Goal: Task Accomplishment & Management: Use online tool/utility

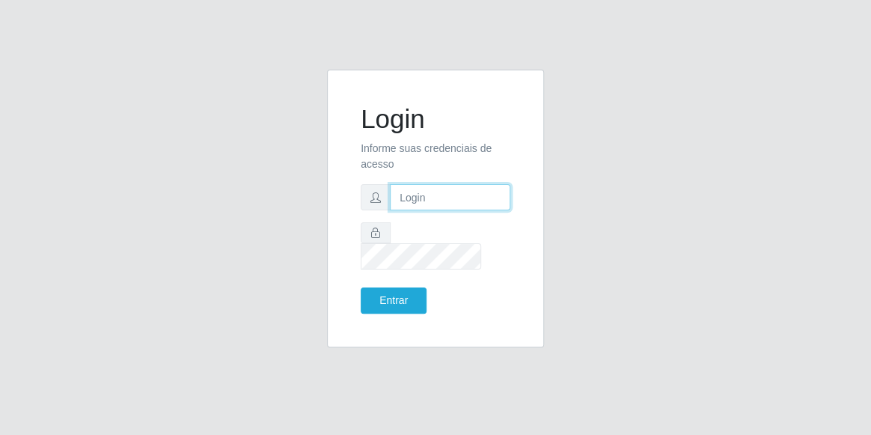
click at [406, 207] on input "text" at bounding box center [450, 197] width 121 height 26
type input "[EMAIL_ADDRESS][DOMAIN_NAME]"
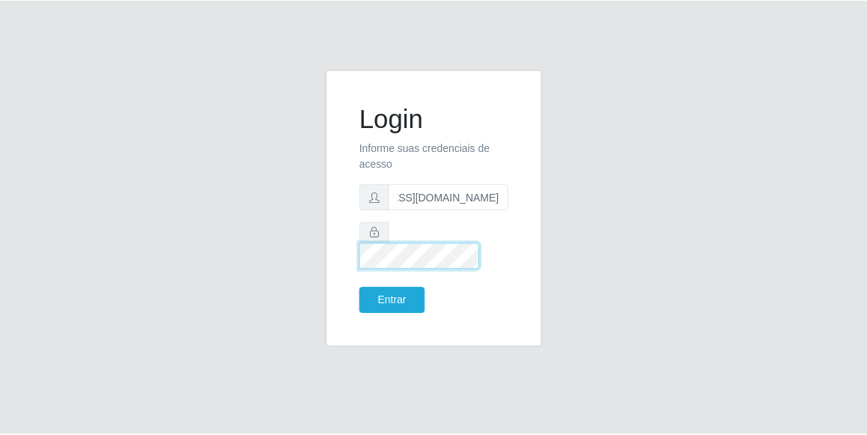
scroll to position [0, 0]
click at [361, 287] on button "Entrar" at bounding box center [394, 300] width 66 height 26
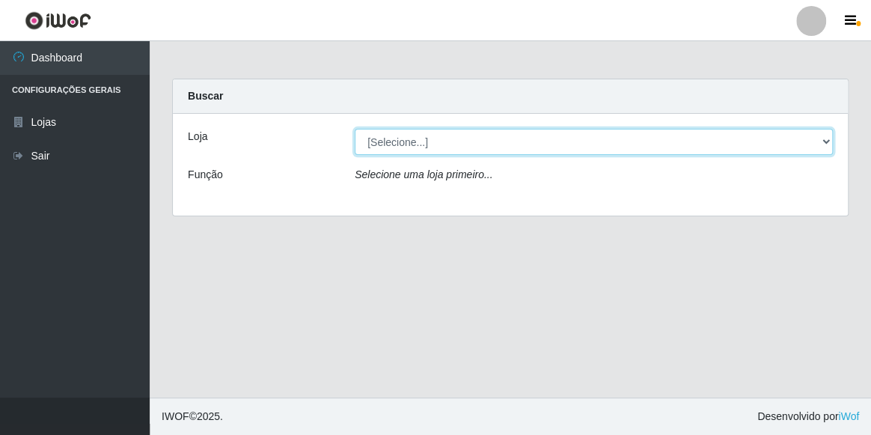
click at [821, 143] on select "[Selecione...] Hiper Queiroz - [GEOGRAPHIC_DATA]" at bounding box center [594, 142] width 478 height 26
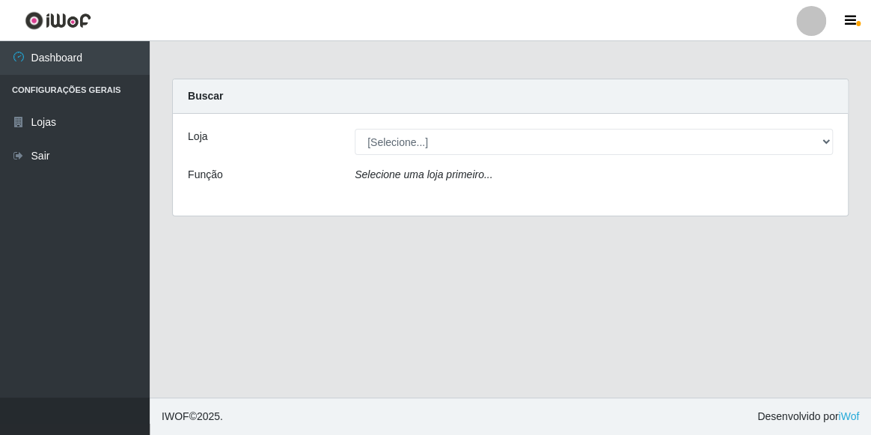
click at [771, 203] on div "Loja [Selecione...] Hiper Queiroz - Macau Função Selecione uma loja primeiro..." at bounding box center [510, 165] width 675 height 102
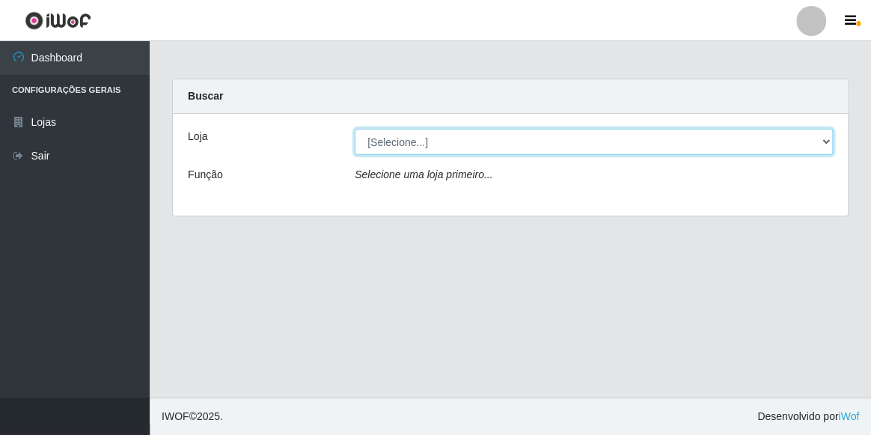
click at [821, 136] on select "[Selecione...] Hiper Queiroz - [GEOGRAPHIC_DATA]" at bounding box center [594, 142] width 478 height 26
select select "513"
click at [355, 129] on select "[Selecione...] Hiper Queiroz - [GEOGRAPHIC_DATA]" at bounding box center [594, 142] width 478 height 26
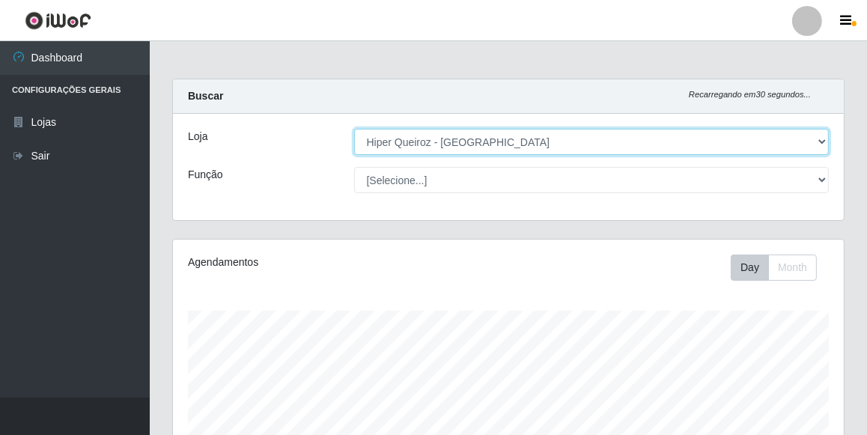
scroll to position [311, 671]
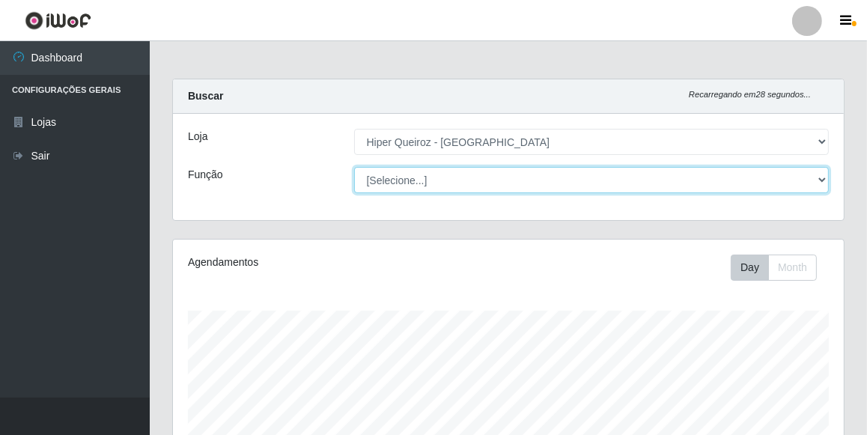
click at [823, 173] on select "[Selecione...] Embalador Embalador + Embalador ++ Operador de Caixa Operador de…" at bounding box center [591, 180] width 475 height 26
click at [354, 167] on select "[Selecione...] Embalador Embalador + Embalador ++ Operador de Caixa Operador de…" at bounding box center [591, 180] width 475 height 26
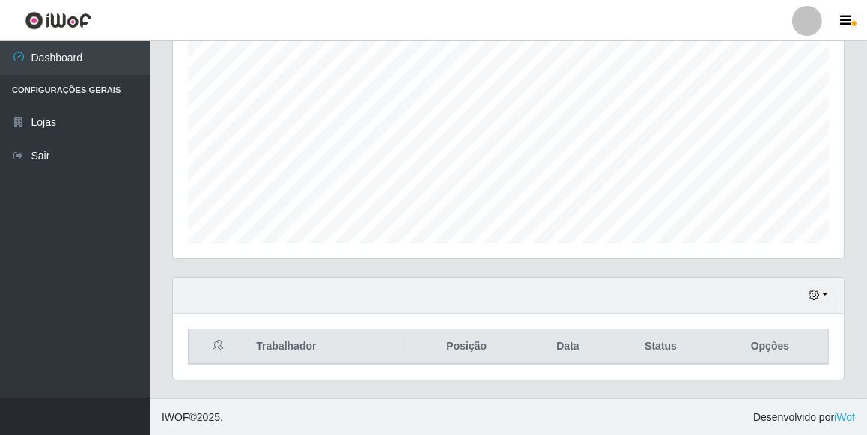
scroll to position [0, 0]
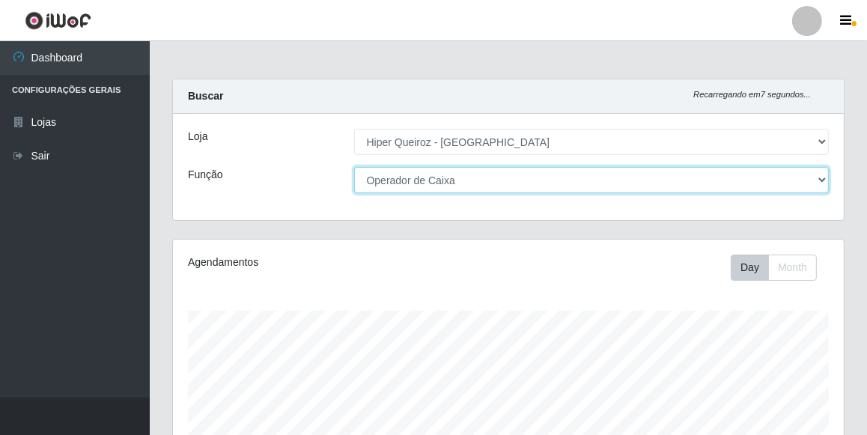
click at [821, 177] on select "[Selecione...] Embalador Embalador + Embalador ++ Operador de Caixa Operador de…" at bounding box center [591, 180] width 475 height 26
click at [354, 167] on select "[Selecione...] Embalador Embalador + Embalador ++ Operador de Caixa Operador de…" at bounding box center [591, 180] width 475 height 26
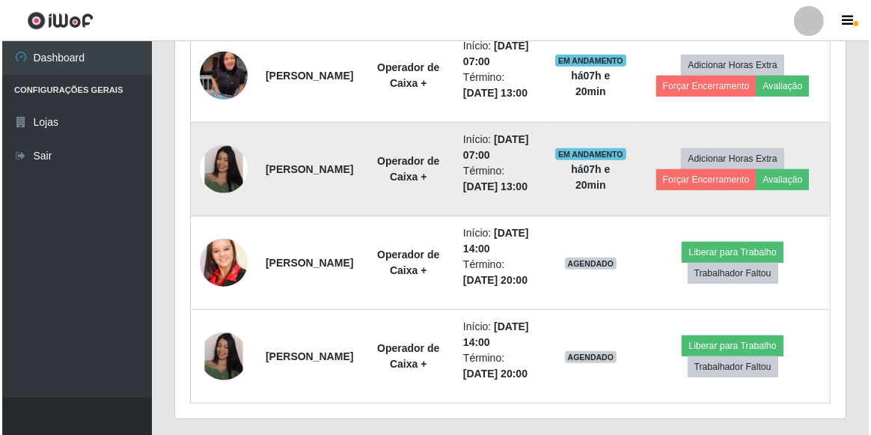
scroll to position [544, 0]
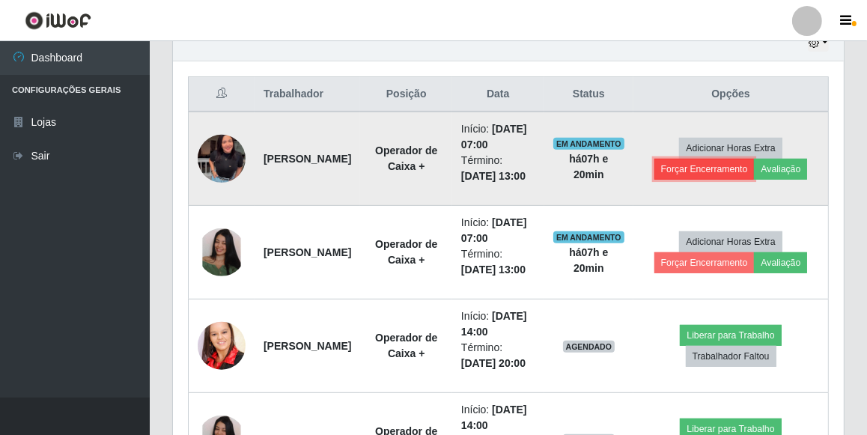
click at [737, 180] on button "Forçar Encerramento" at bounding box center [704, 169] width 100 height 21
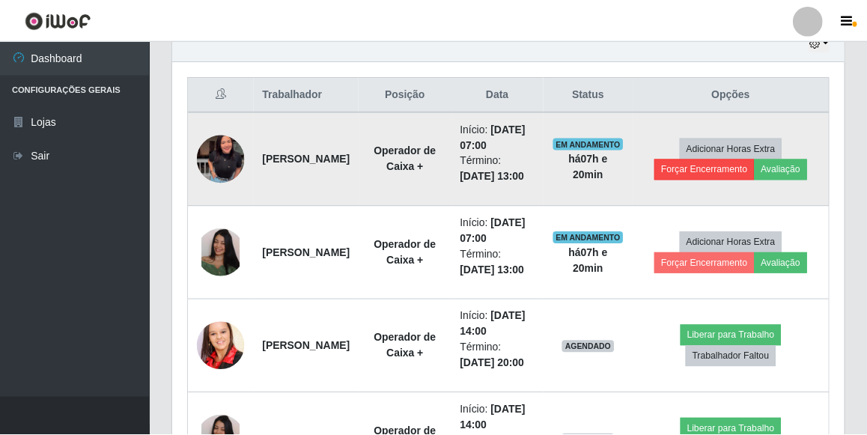
scroll to position [311, 664]
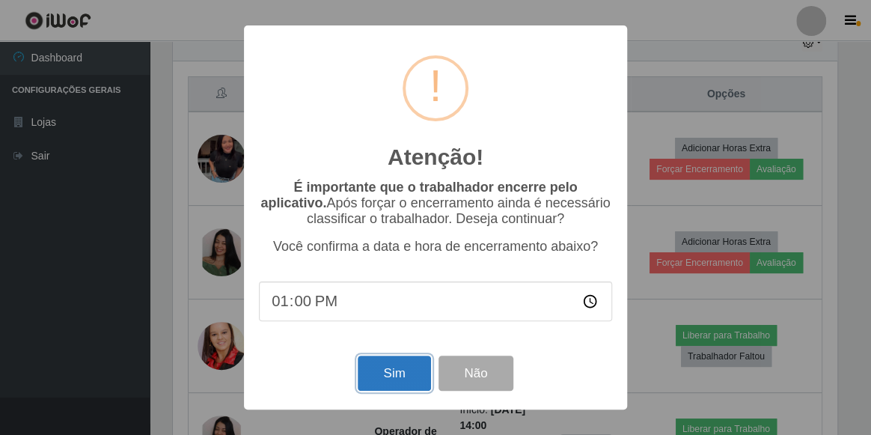
click at [387, 375] on button "Sim" at bounding box center [394, 373] width 73 height 35
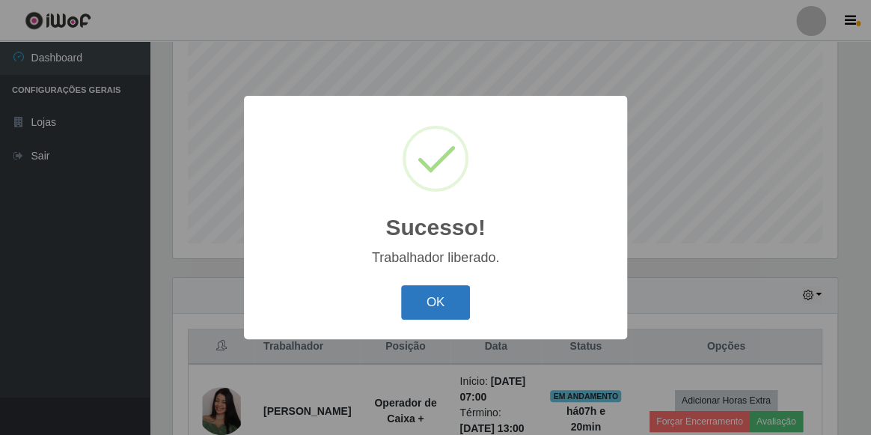
click at [441, 306] on button "OK" at bounding box center [436, 302] width 70 height 35
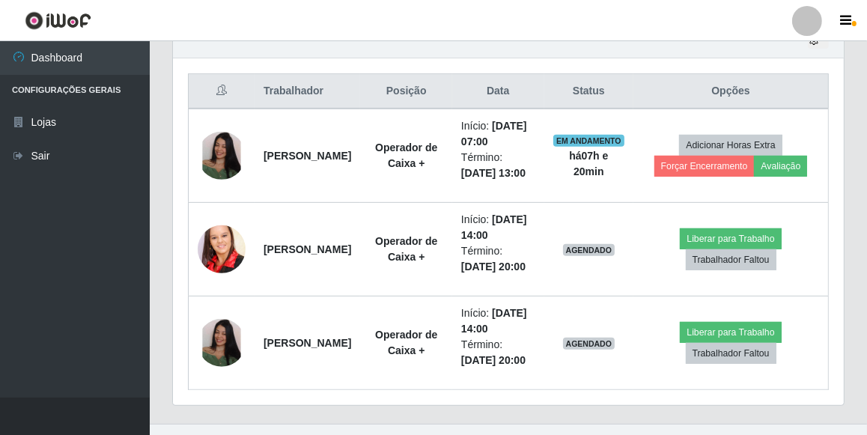
scroll to position [564, 0]
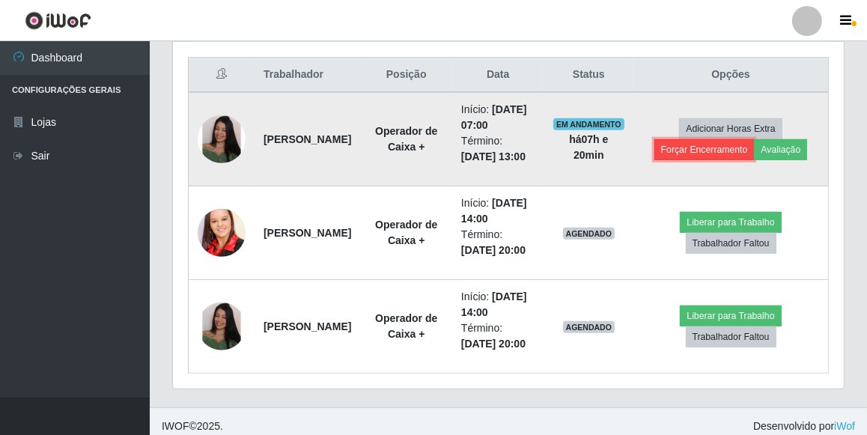
click at [730, 160] on button "Forçar Encerramento" at bounding box center [704, 149] width 100 height 21
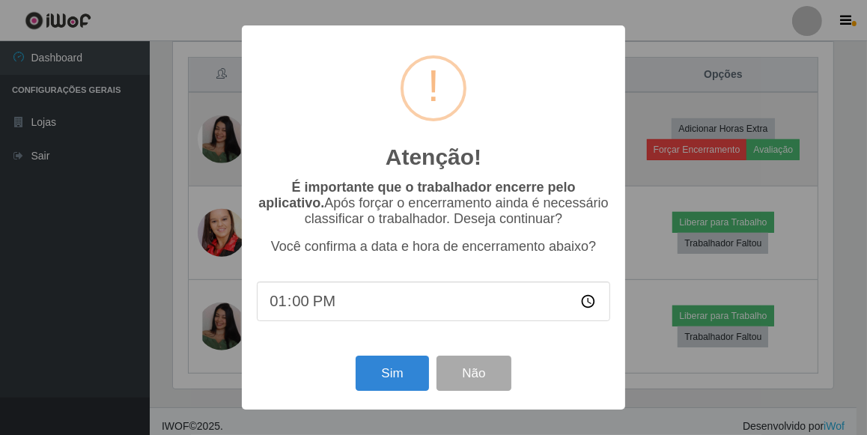
scroll to position [311, 664]
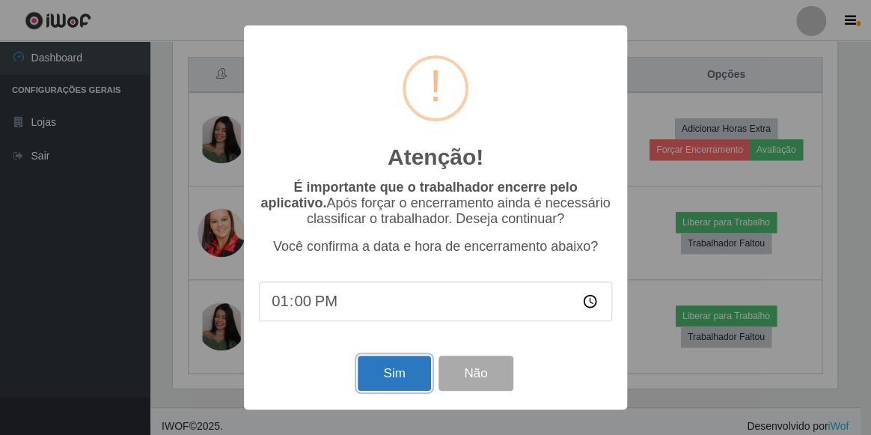
click at [373, 366] on button "Sim" at bounding box center [394, 373] width 73 height 35
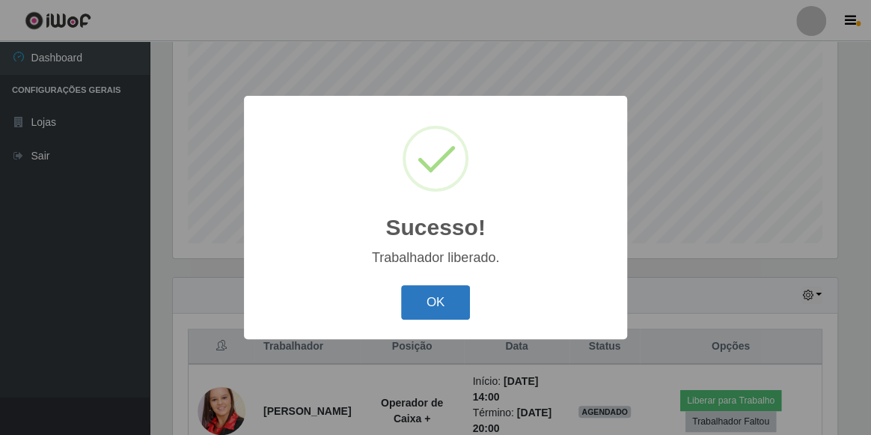
click at [450, 302] on button "OK" at bounding box center [436, 302] width 70 height 35
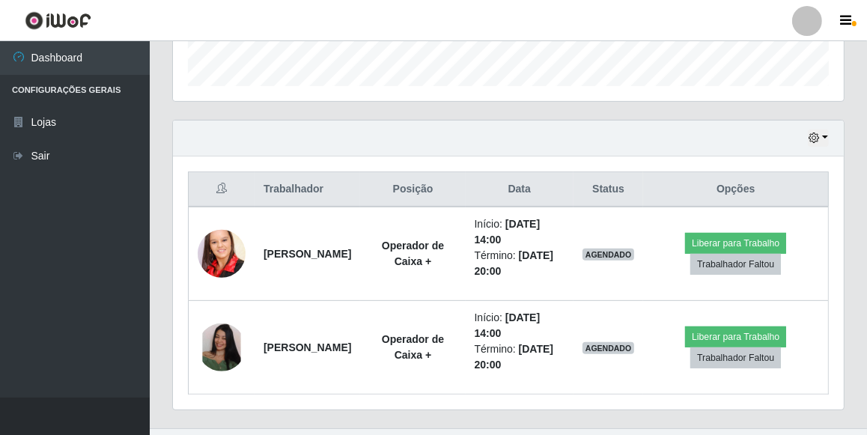
scroll to position [478, 0]
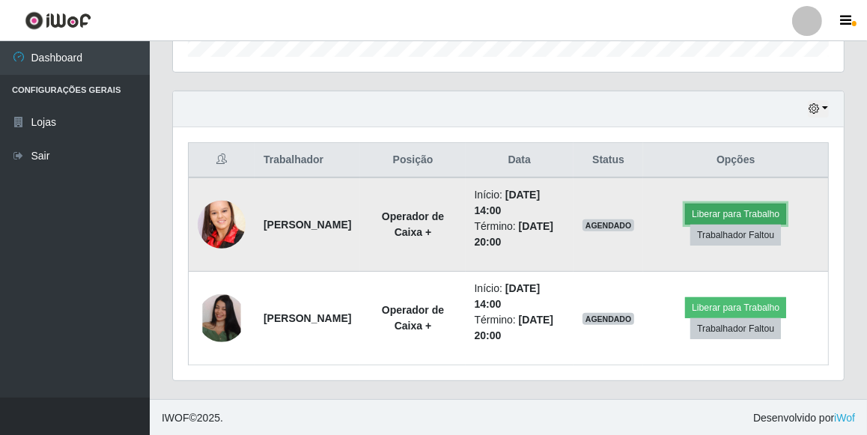
click at [734, 214] on button "Liberar para Trabalho" at bounding box center [735, 214] width 101 height 21
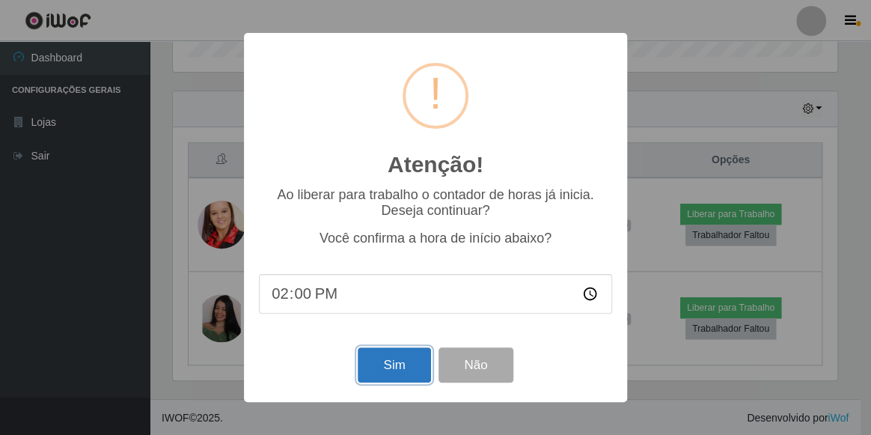
click at [404, 370] on button "Sim" at bounding box center [394, 364] width 73 height 35
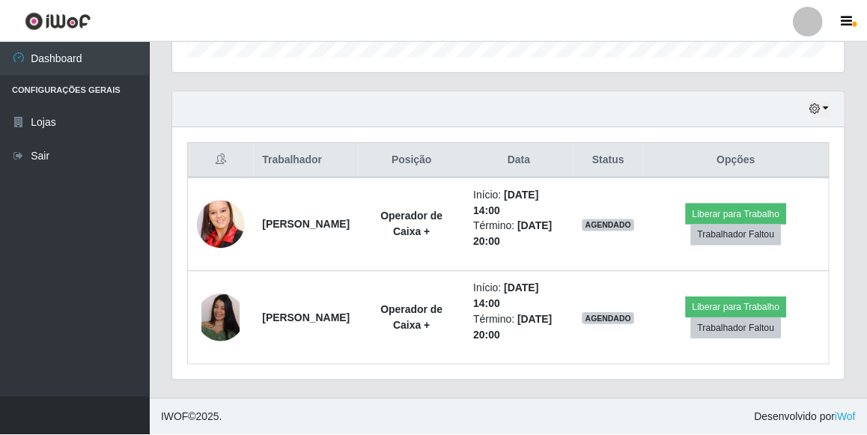
scroll to position [0, 0]
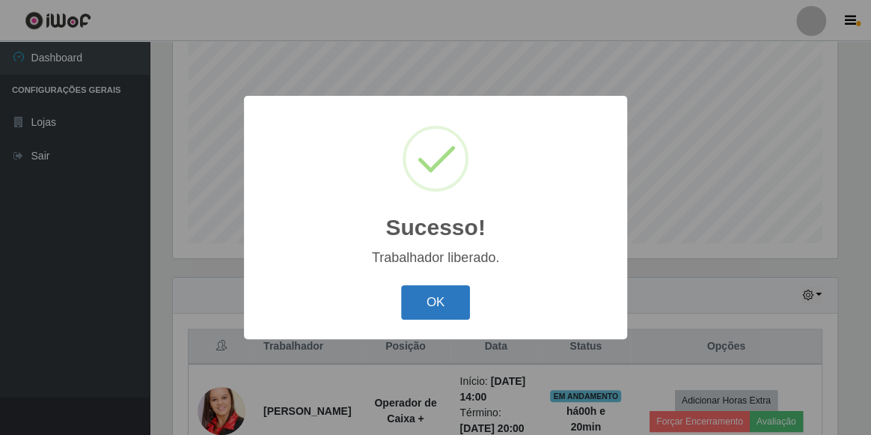
click at [416, 303] on button "OK" at bounding box center [436, 302] width 70 height 35
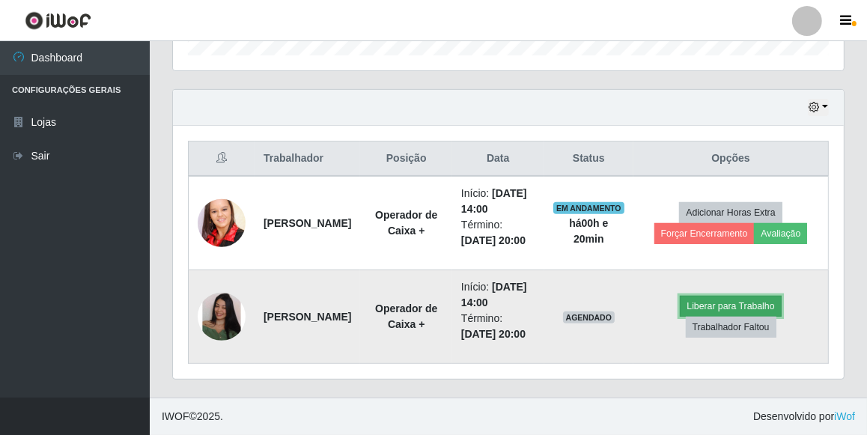
click at [759, 296] on button "Liberar para Trabalho" at bounding box center [730, 306] width 101 height 21
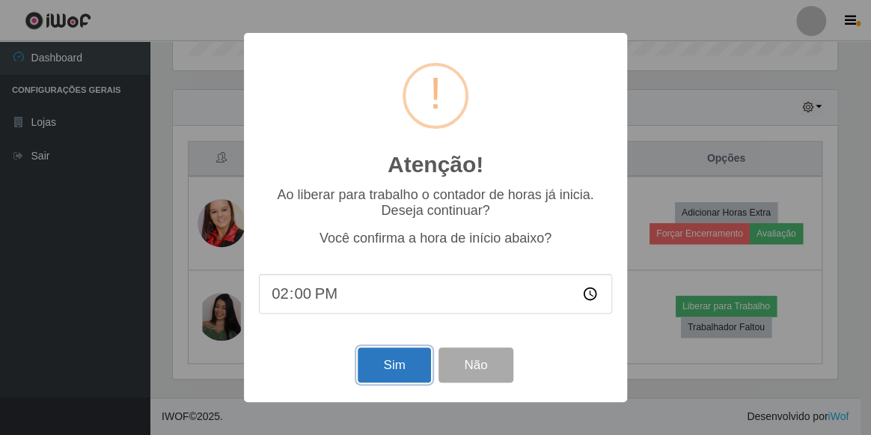
click at [405, 359] on button "Sim" at bounding box center [394, 364] width 73 height 35
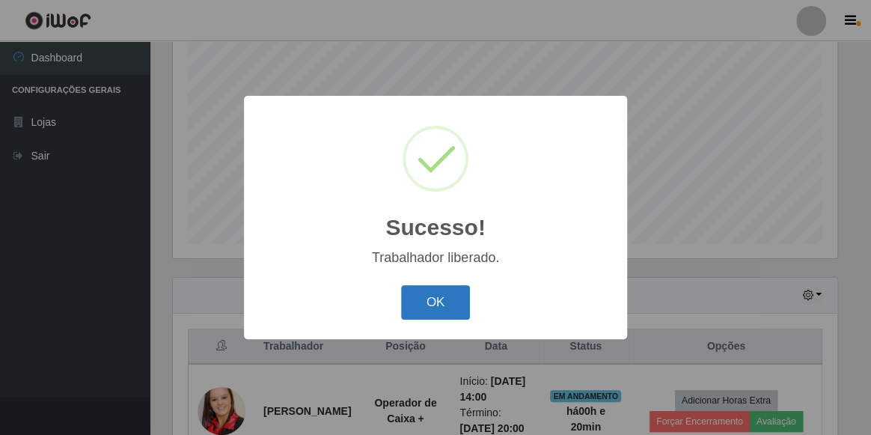
click at [418, 305] on button "OK" at bounding box center [436, 302] width 70 height 35
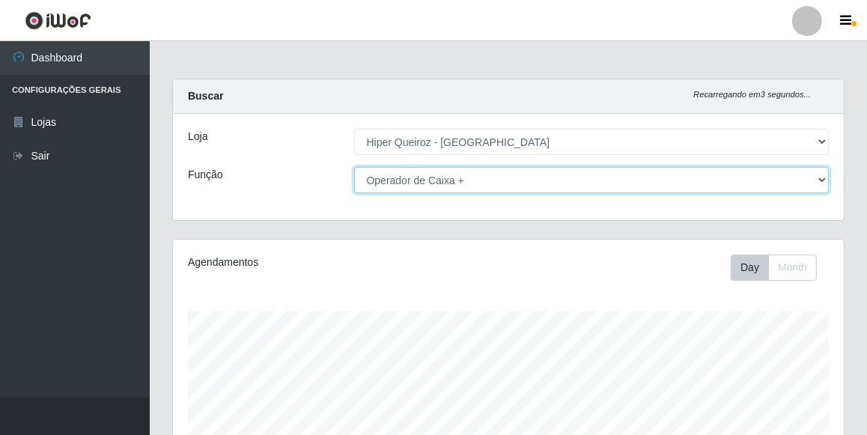
click at [827, 179] on select "[Selecione...] Embalador Embalador + Embalador ++ Operador de Caixa Operador de…" at bounding box center [591, 180] width 475 height 26
select select "1"
click at [354, 167] on select "[Selecione...] Embalador Embalador + Embalador ++ Operador de Caixa Operador de…" at bounding box center [591, 180] width 475 height 26
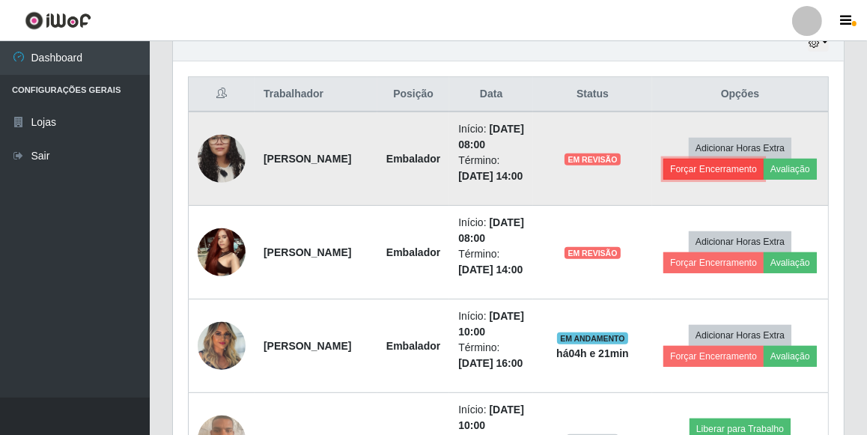
click at [729, 169] on button "Forçar Encerramento" at bounding box center [713, 169] width 100 height 21
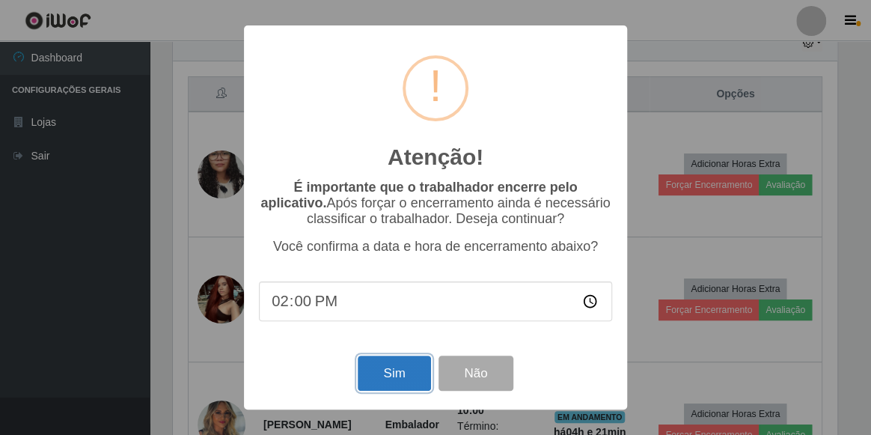
click at [395, 375] on button "Sim" at bounding box center [394, 373] width 73 height 35
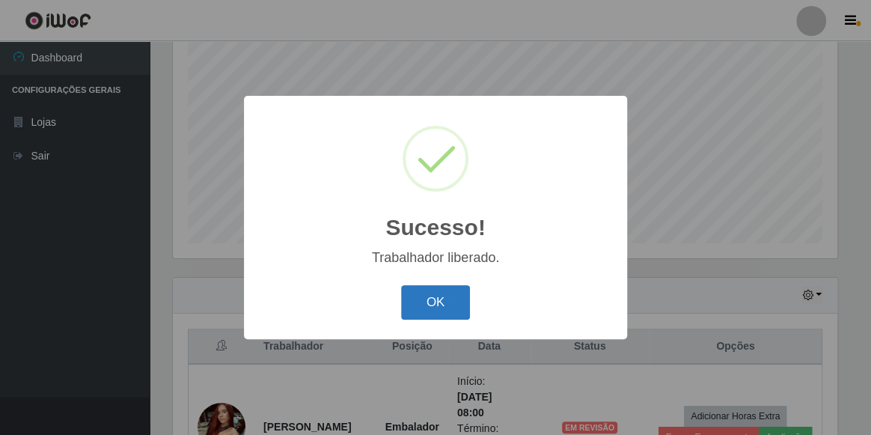
click at [407, 299] on button "OK" at bounding box center [436, 302] width 70 height 35
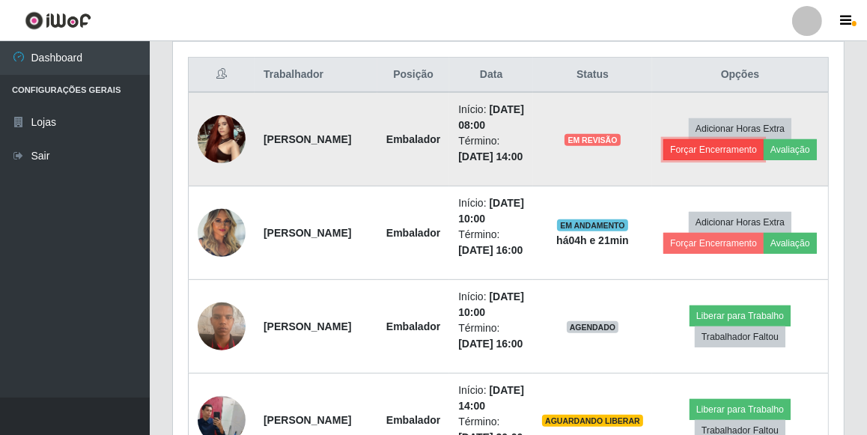
click at [741, 147] on button "Forçar Encerramento" at bounding box center [713, 149] width 100 height 21
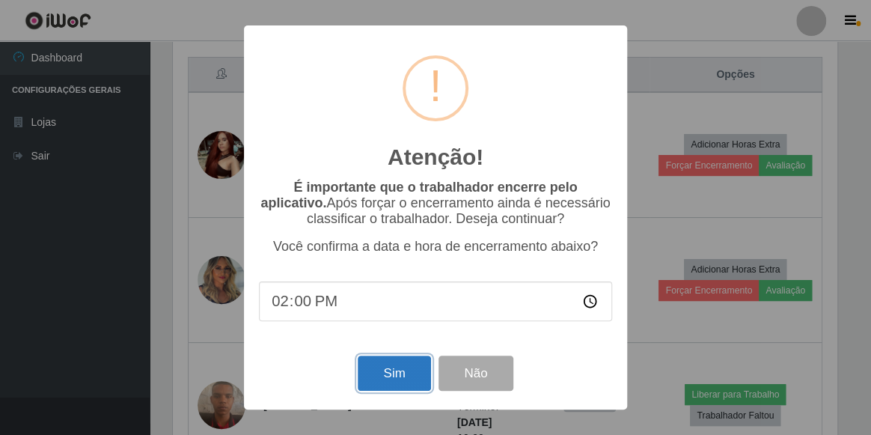
click at [409, 365] on button "Sim" at bounding box center [394, 373] width 73 height 35
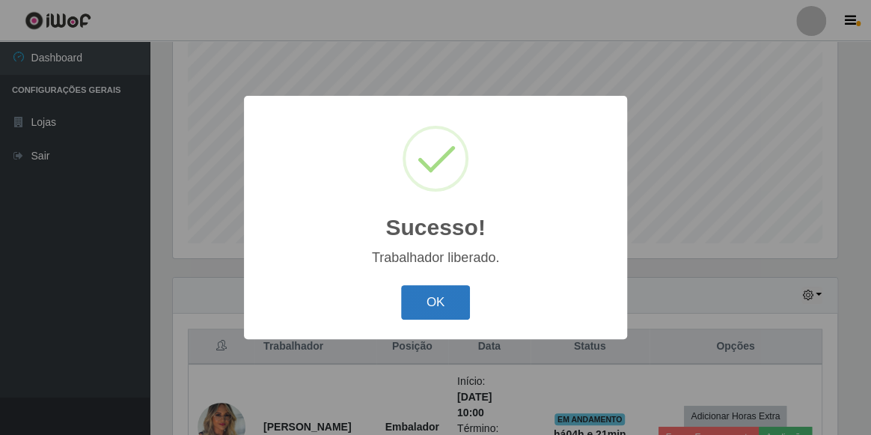
click at [430, 291] on button "OK" at bounding box center [436, 302] width 70 height 35
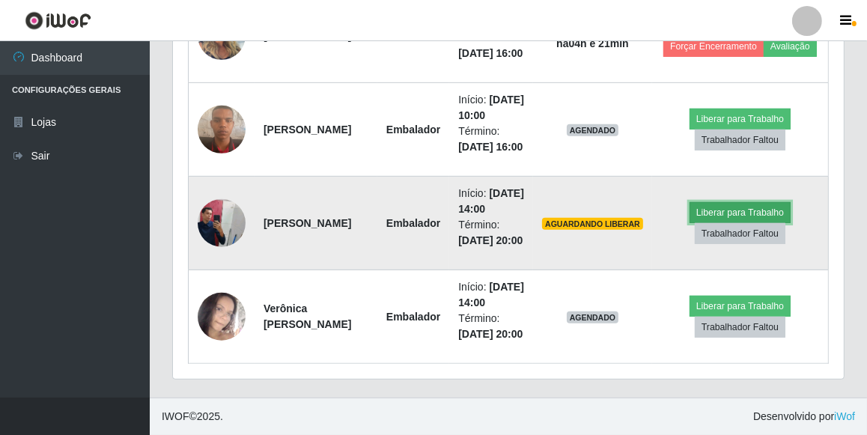
click at [719, 223] on button "Liberar para Trabalho" at bounding box center [740, 212] width 101 height 21
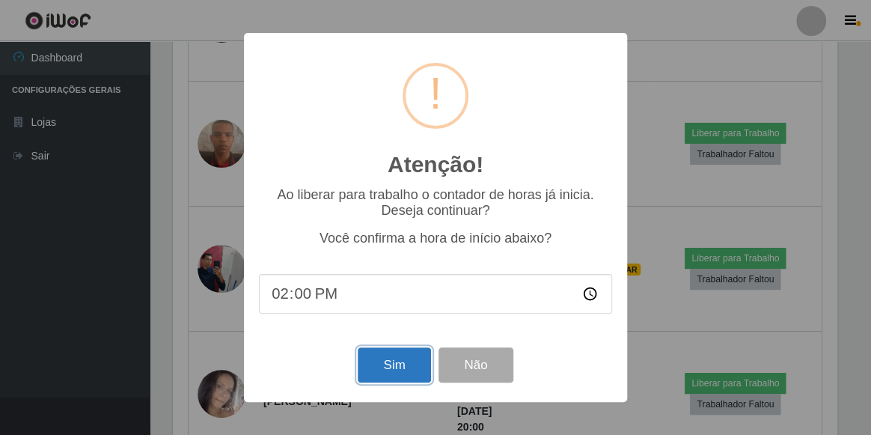
click at [395, 373] on button "Sim" at bounding box center [394, 364] width 73 height 35
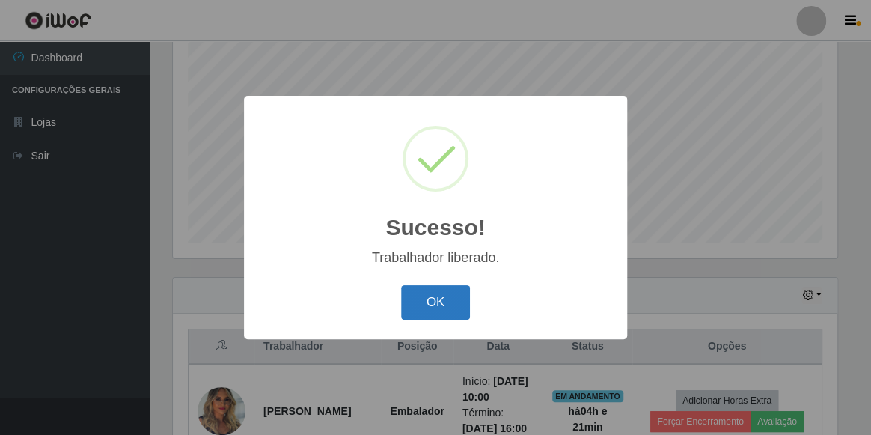
click at [446, 287] on button "OK" at bounding box center [436, 302] width 70 height 35
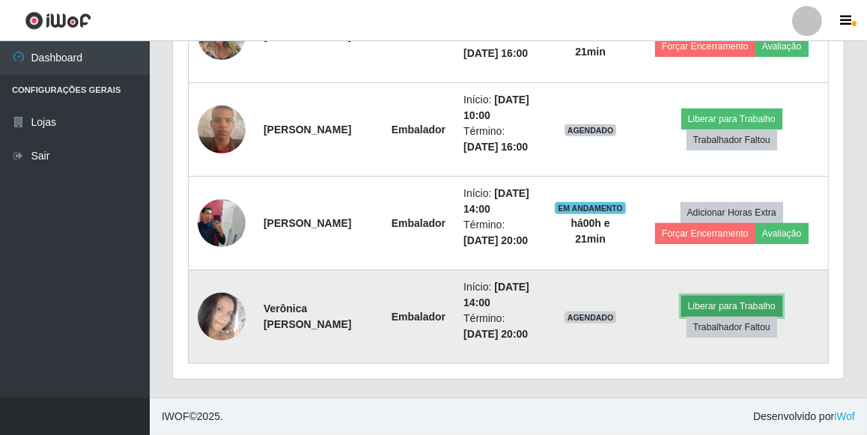
click at [740, 296] on button "Liberar para Trabalho" at bounding box center [731, 306] width 101 height 21
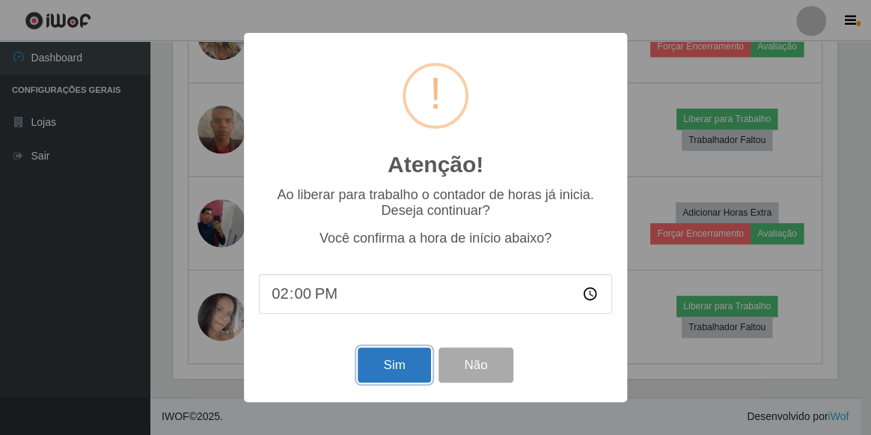
click at [399, 368] on button "Sim" at bounding box center [394, 364] width 73 height 35
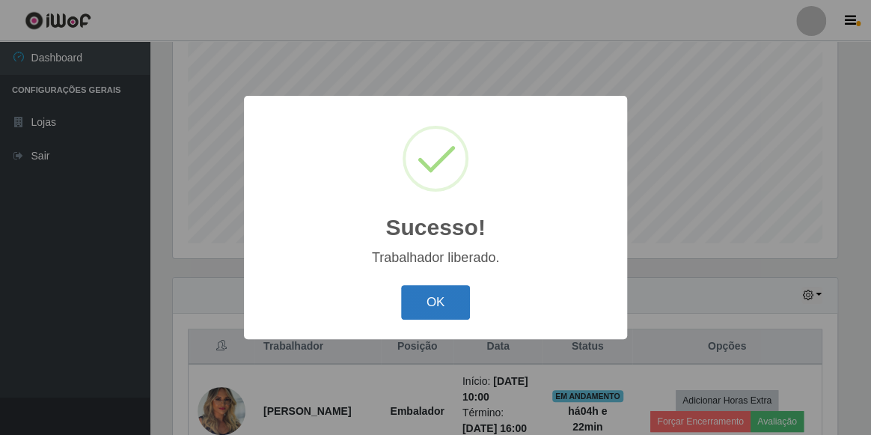
click at [445, 299] on button "OK" at bounding box center [436, 302] width 70 height 35
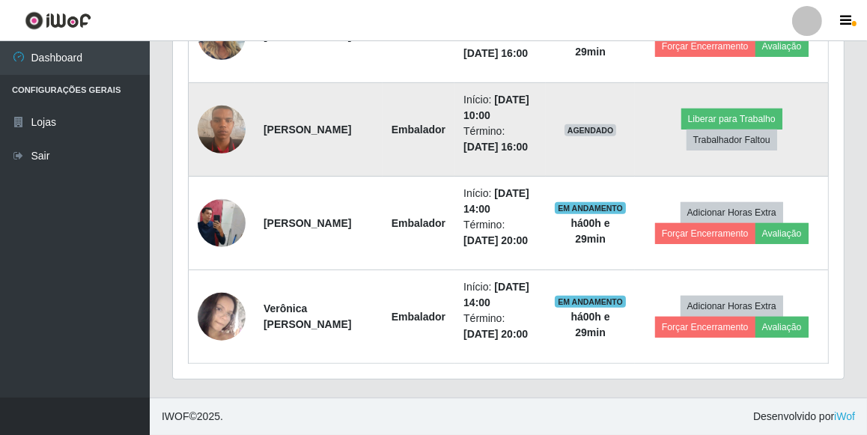
scroll to position [655, 0]
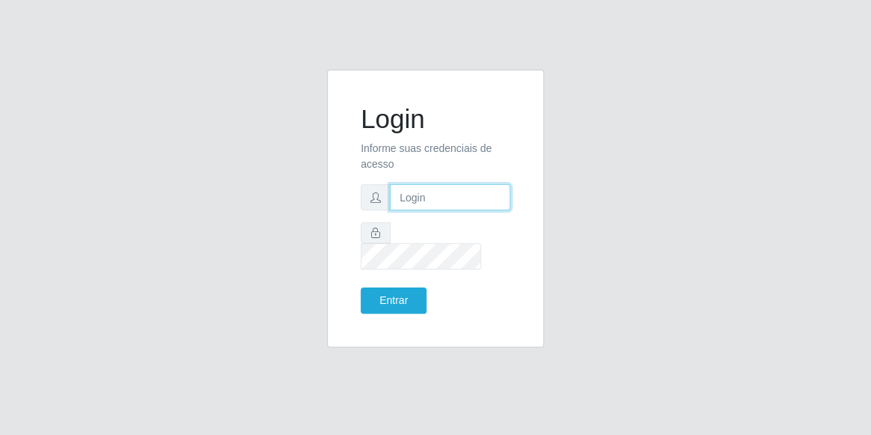
click at [445, 208] on input "text" at bounding box center [450, 197] width 121 height 26
type input "[EMAIL_ADDRESS][DOMAIN_NAME]"
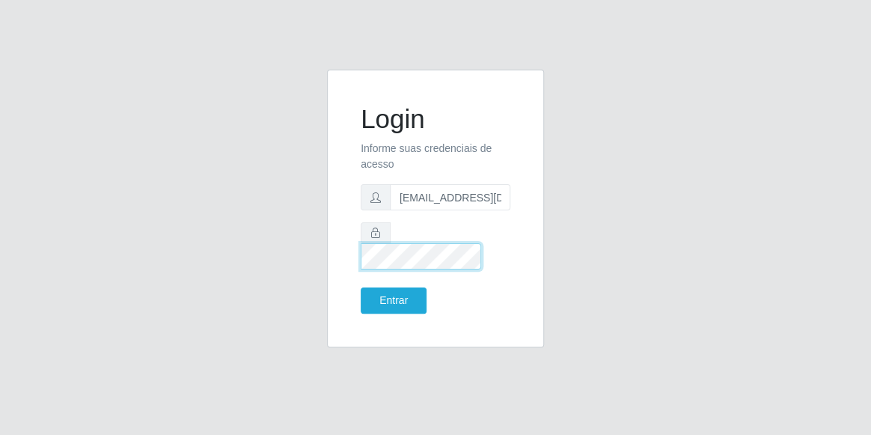
click at [361, 287] on button "Entrar" at bounding box center [394, 300] width 66 height 26
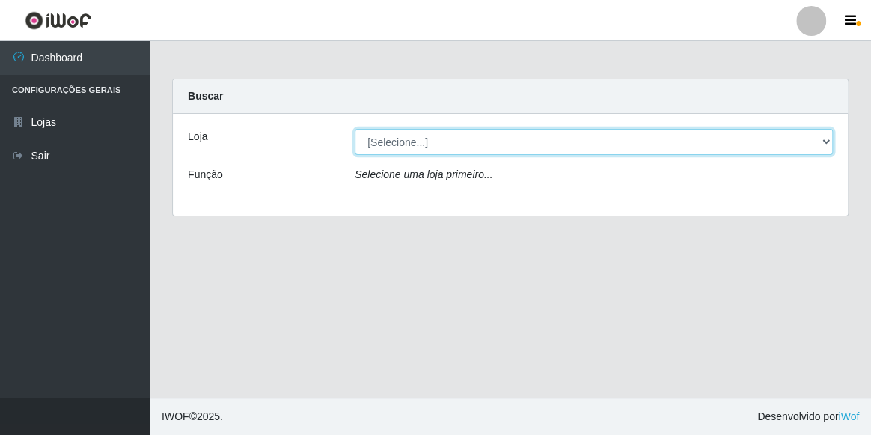
click at [822, 144] on select "[Selecione...] Hiper Queiroz - [GEOGRAPHIC_DATA]" at bounding box center [594, 142] width 478 height 26
select select "513"
click at [355, 129] on select "[Selecione...] Hiper Queiroz - [GEOGRAPHIC_DATA]" at bounding box center [594, 142] width 478 height 26
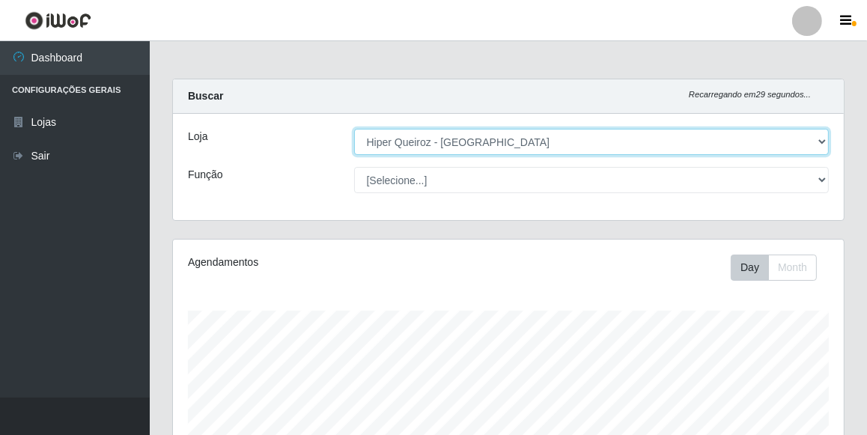
scroll to position [311, 671]
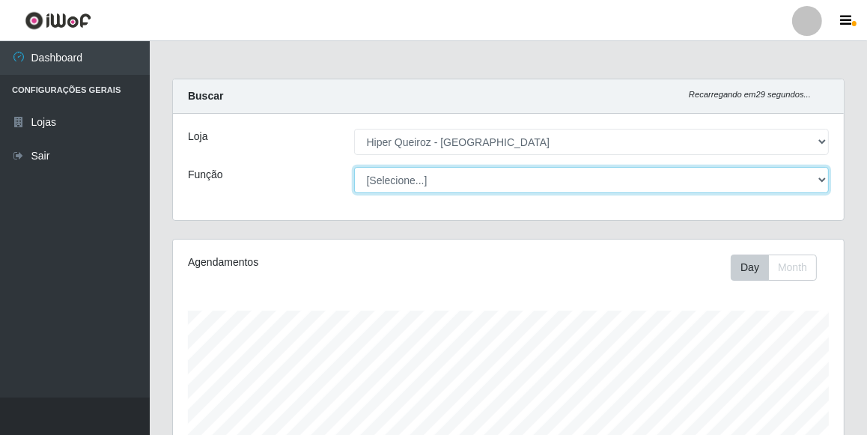
click at [821, 175] on select "[Selecione...] Embalador Embalador + Embalador ++ Operador de Caixa Operador de…" at bounding box center [591, 180] width 475 height 26
click at [354, 167] on select "[Selecione...] Embalador Embalador + Embalador ++ Operador de Caixa Operador de…" at bounding box center [591, 180] width 475 height 26
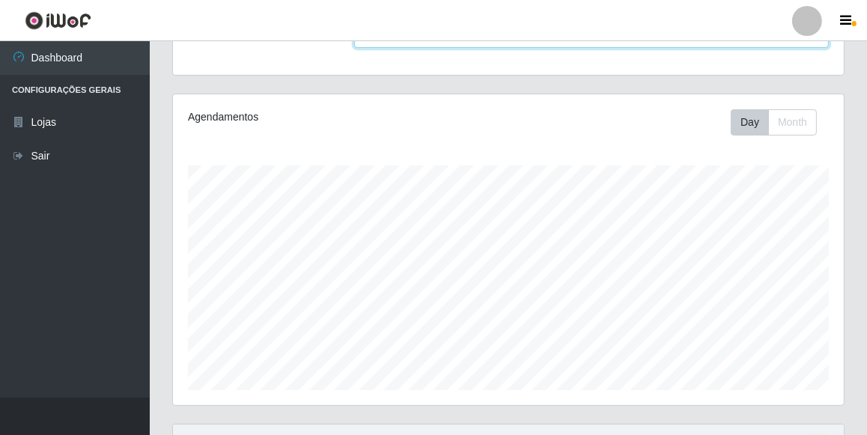
scroll to position [0, 0]
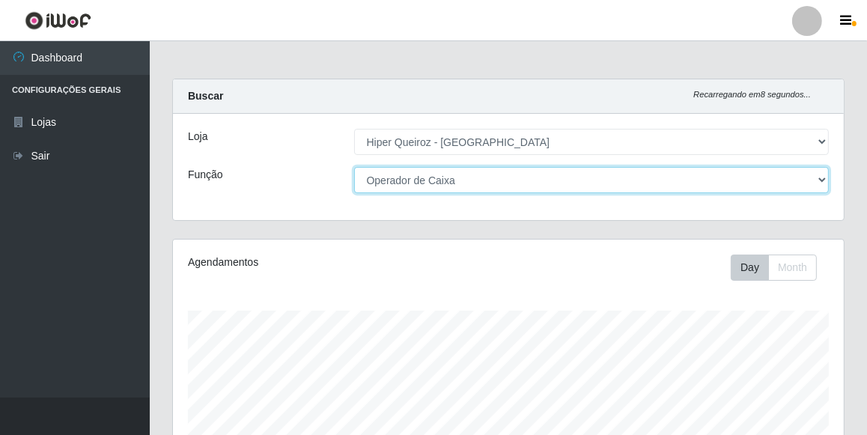
click at [824, 182] on select "[Selecione...] Embalador Embalador + Embalador ++ Operador de Caixa Operador de…" at bounding box center [591, 180] width 475 height 26
select select "72"
click at [354, 167] on select "[Selecione...] Embalador Embalador + Embalador ++ Operador de Caixa Operador de…" at bounding box center [591, 180] width 475 height 26
